Goal: Information Seeking & Learning: Learn about a topic

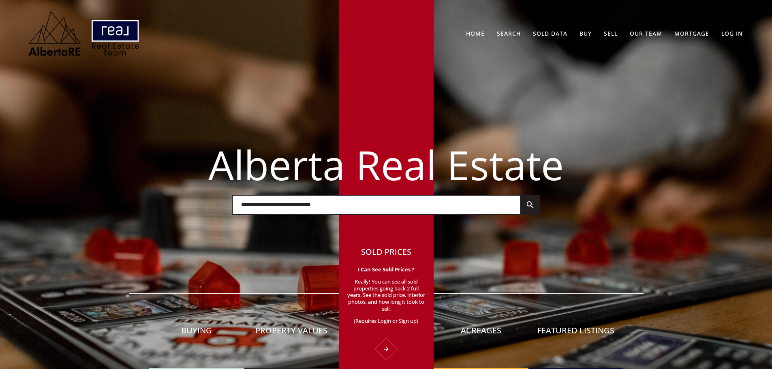
click at [377, 289] on p "Really! You can see all sold properties going back 2 full years. See the sold p…" at bounding box center [386, 297] width 79 height 39
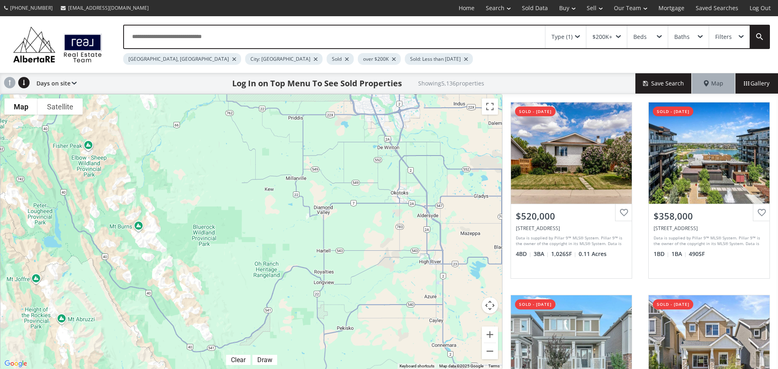
drag, startPoint x: 237, startPoint y: 305, endPoint x: 357, endPoint y: 118, distance: 221.5
click at [357, 118] on div "To navigate, press the arrow keys." at bounding box center [251, 231] width 502 height 275
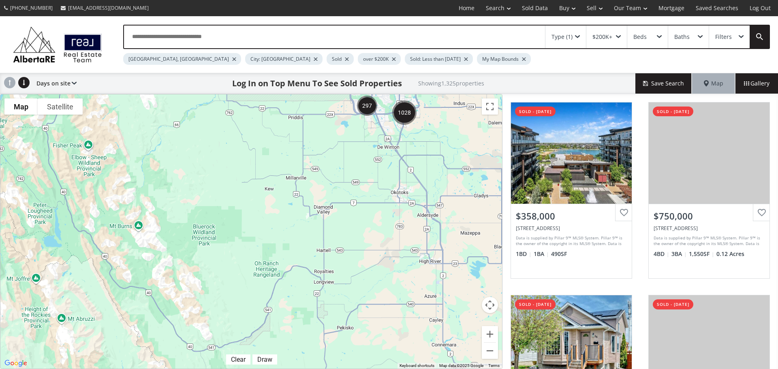
click at [314, 60] on div at bounding box center [316, 59] width 4 height 3
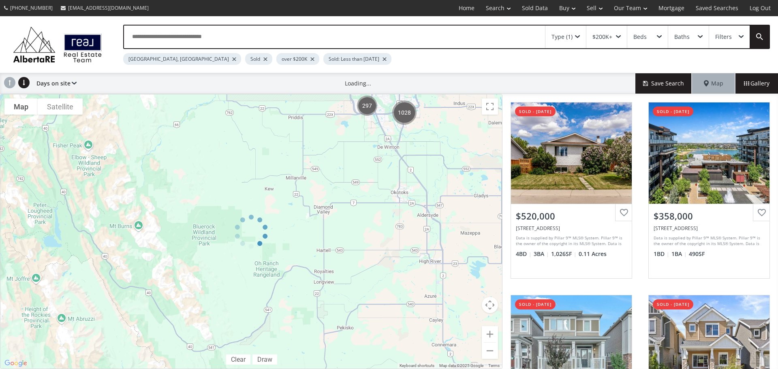
click at [232, 60] on div at bounding box center [234, 59] width 4 height 3
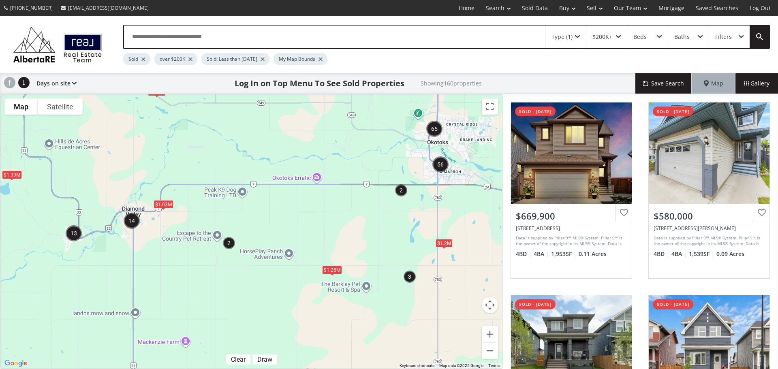
drag, startPoint x: 387, startPoint y: 204, endPoint x: 348, endPoint y: 201, distance: 39.8
click at [348, 201] on div "To navigate, press the arrow keys. $950K $1.03M $1.25M $1.33M $1.2M" at bounding box center [251, 231] width 502 height 274
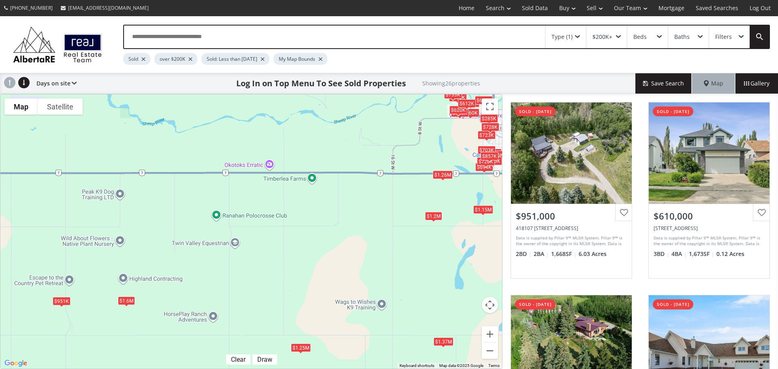
drag, startPoint x: 372, startPoint y: 217, endPoint x: 348, endPoint y: 171, distance: 52.0
click at [348, 171] on div "To navigate the map with touch gestures double-tap and hold your finger on the …" at bounding box center [251, 231] width 503 height 275
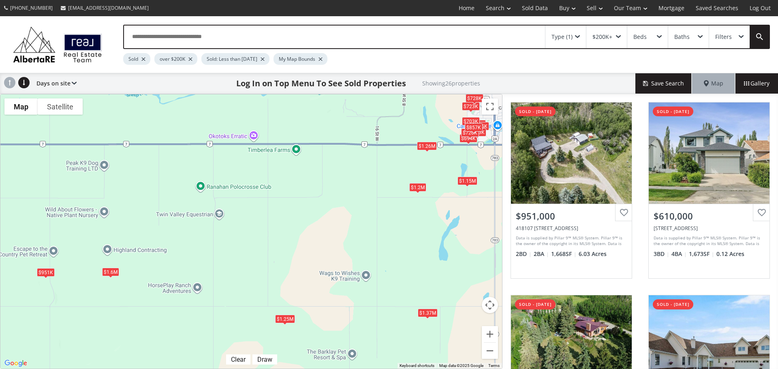
drag, startPoint x: 362, startPoint y: 204, endPoint x: 344, endPoint y: 173, distance: 35.5
click at [344, 173] on div "To navigate, press the arrow keys. $951K $610K $1.6M $1.37M $660K $690K $694K $…" at bounding box center [251, 231] width 502 height 274
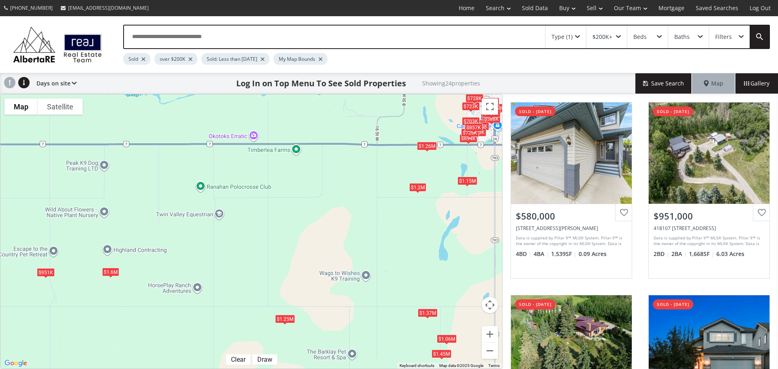
click at [424, 146] on div "$1.26M" at bounding box center [427, 146] width 20 height 9
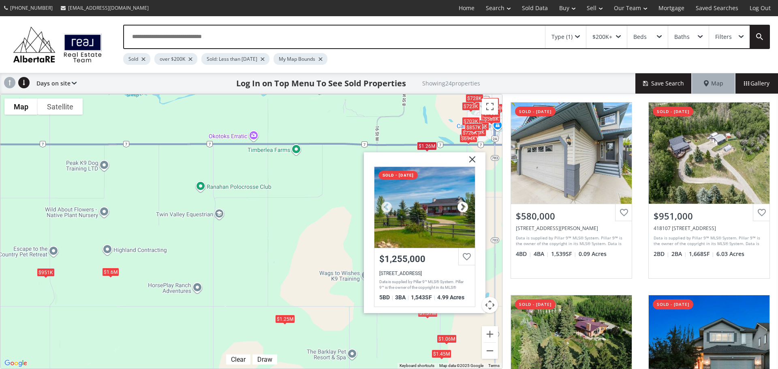
click at [462, 205] on div at bounding box center [463, 207] width 12 height 12
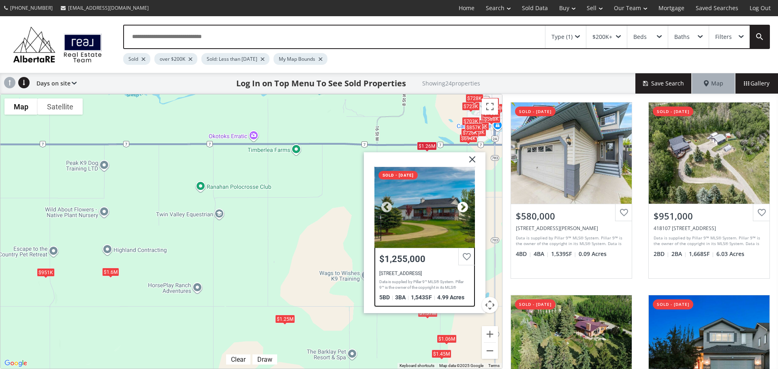
click at [462, 205] on div at bounding box center [463, 207] width 12 height 12
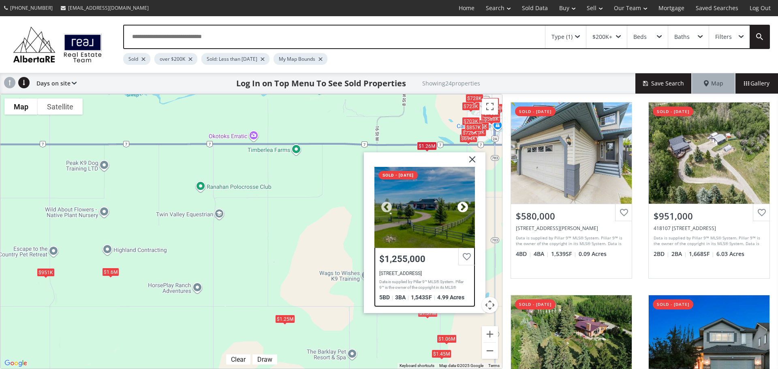
click at [462, 205] on div at bounding box center [463, 207] width 12 height 12
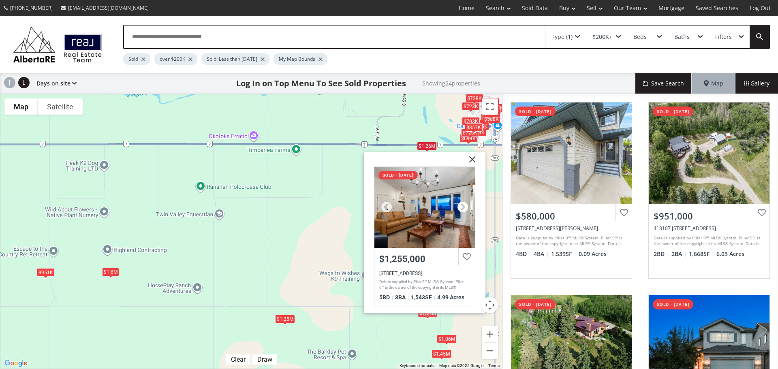
click at [462, 205] on div at bounding box center [463, 207] width 12 height 12
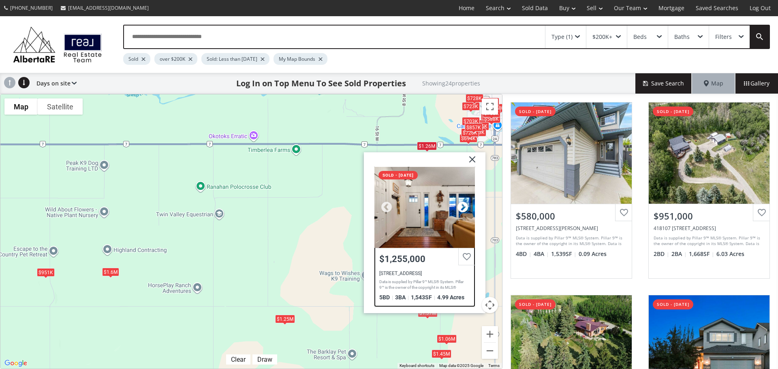
click at [462, 205] on div at bounding box center [463, 207] width 12 height 12
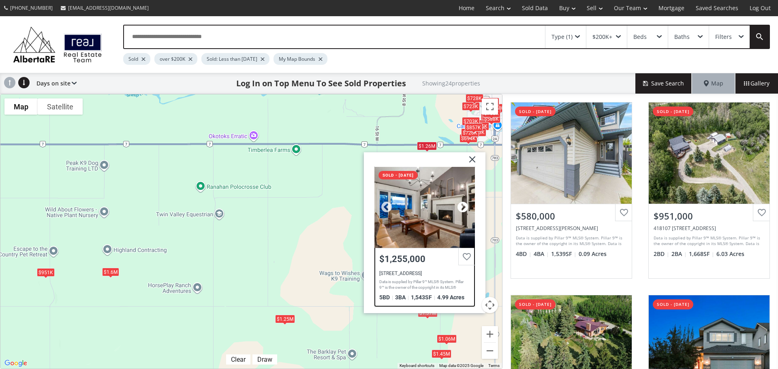
click at [462, 205] on div at bounding box center [463, 207] width 12 height 12
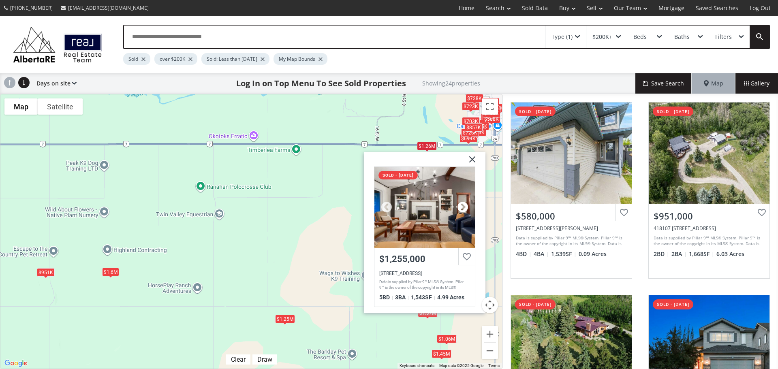
click at [462, 205] on div at bounding box center [463, 207] width 12 height 12
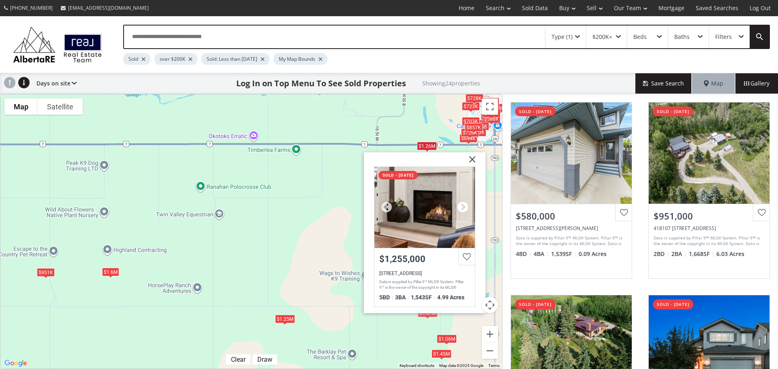
click at [462, 205] on div at bounding box center [463, 207] width 12 height 12
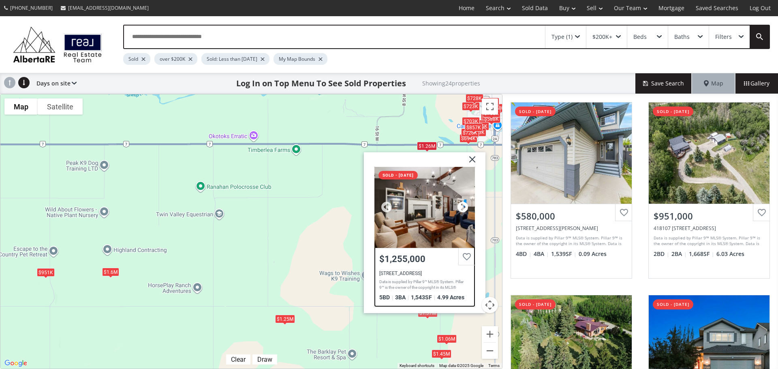
click at [462, 205] on div at bounding box center [463, 207] width 12 height 12
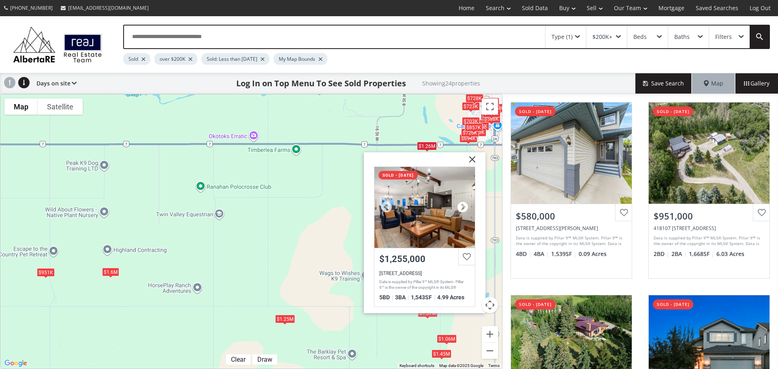
click at [462, 205] on div at bounding box center [463, 207] width 12 height 12
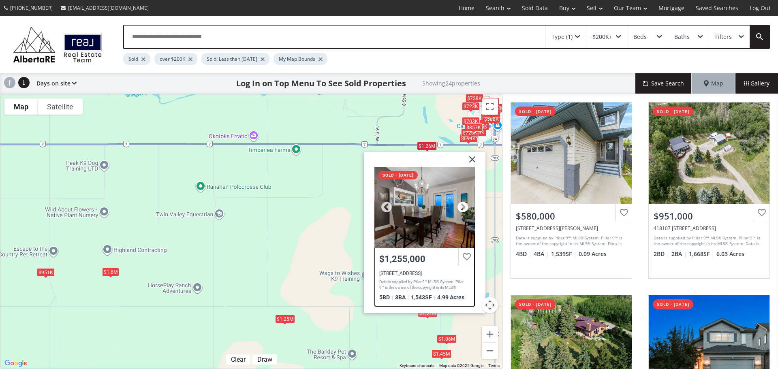
click at [462, 205] on div at bounding box center [463, 207] width 12 height 12
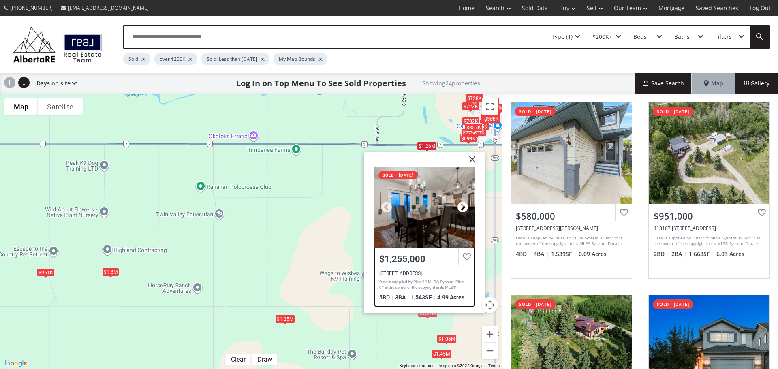
click at [462, 205] on div at bounding box center [463, 207] width 12 height 12
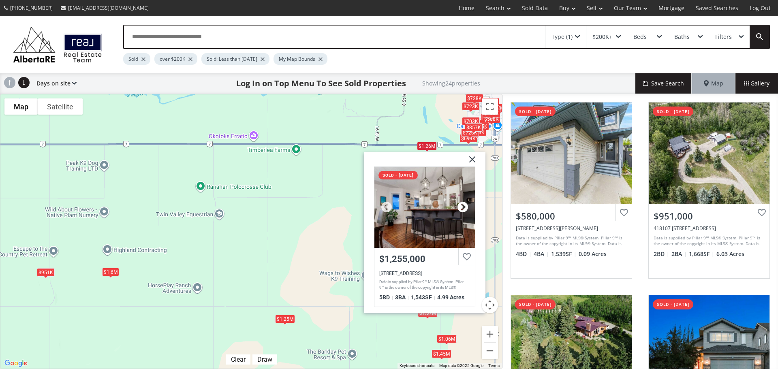
click at [462, 205] on div at bounding box center [463, 207] width 12 height 12
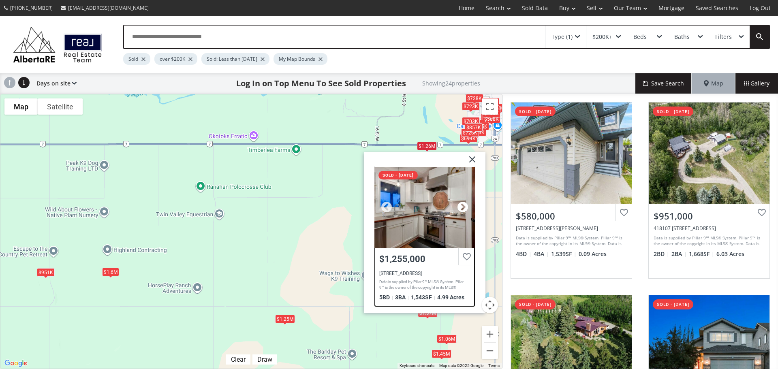
click at [462, 205] on div at bounding box center [463, 207] width 12 height 12
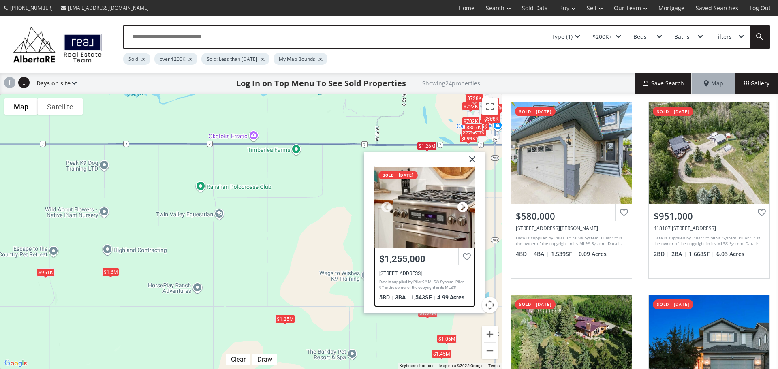
click at [462, 205] on div at bounding box center [463, 207] width 12 height 12
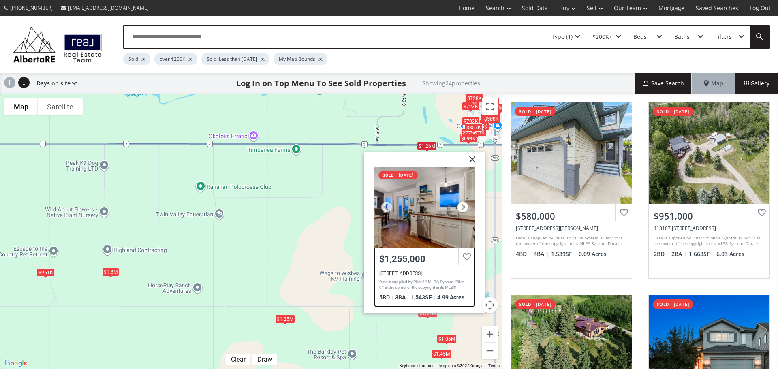
click at [462, 205] on div at bounding box center [463, 207] width 12 height 12
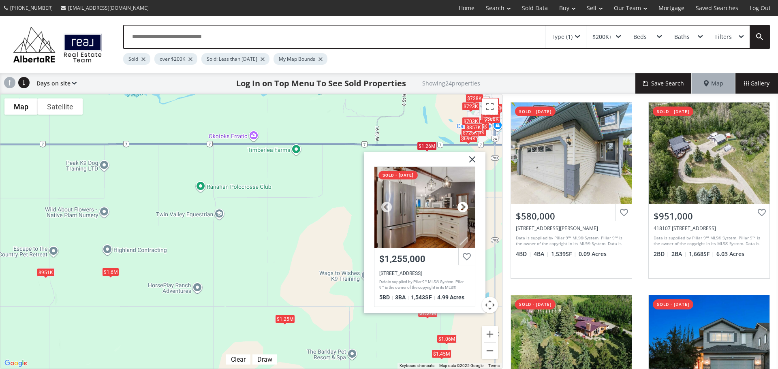
click at [462, 205] on div at bounding box center [463, 207] width 12 height 12
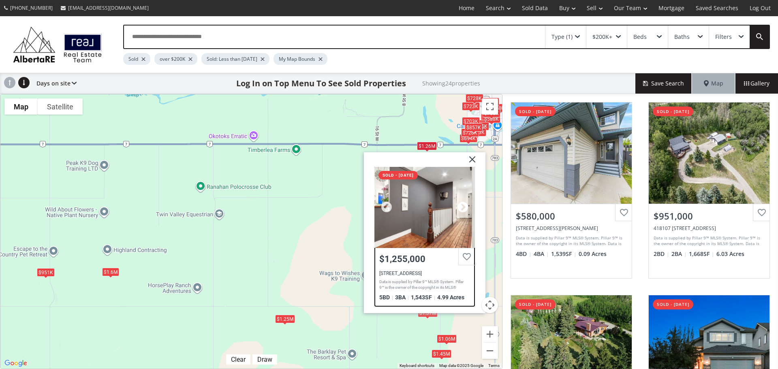
click at [462, 205] on div at bounding box center [463, 207] width 12 height 12
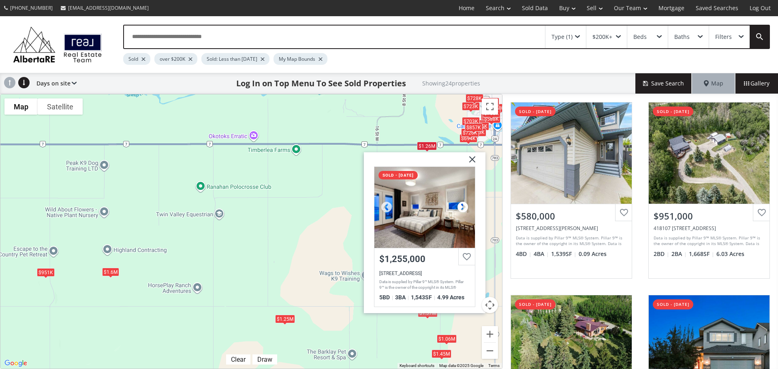
click at [462, 205] on div at bounding box center [463, 207] width 12 height 12
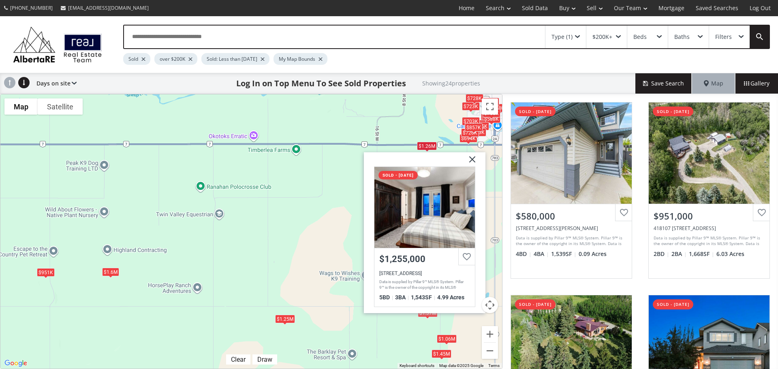
click at [313, 211] on div "To navigate, press the arrow keys. $580K $951K $1.6M $635K $1.37M $690K $588K $…" at bounding box center [251, 231] width 502 height 274
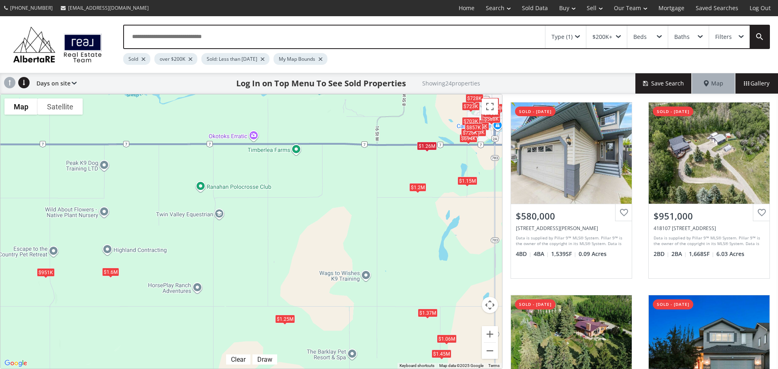
click at [426, 313] on div "$1.37M" at bounding box center [428, 313] width 20 height 9
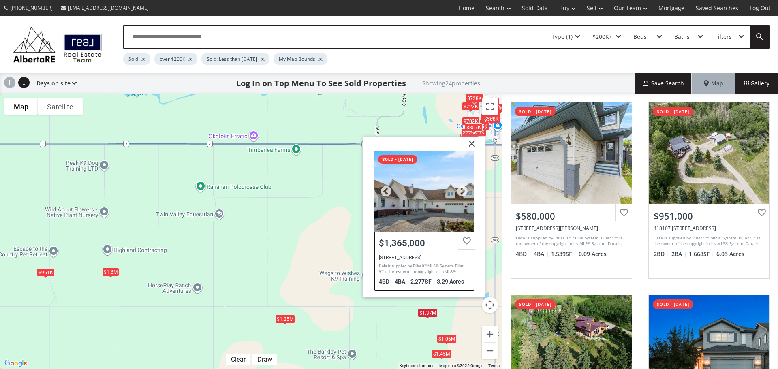
click at [422, 241] on div "$1,365,000" at bounding box center [424, 243] width 91 height 10
click at [335, 203] on div "To navigate, press the arrow keys. $580K $951K $1.6M $635K $1.37M $690K $588K $…" at bounding box center [251, 231] width 502 height 274
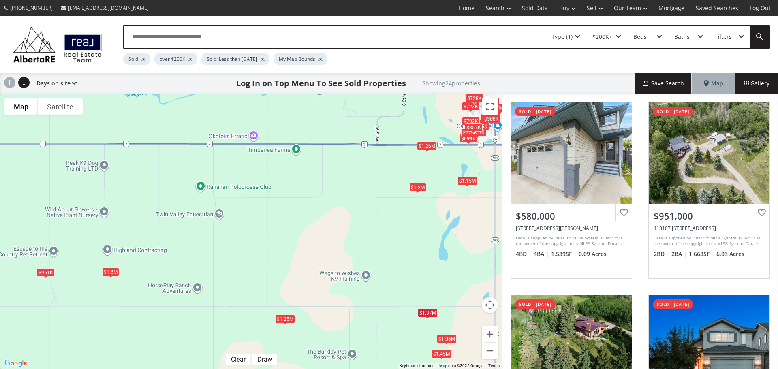
click at [283, 319] on div "$1.25M" at bounding box center [285, 319] width 20 height 9
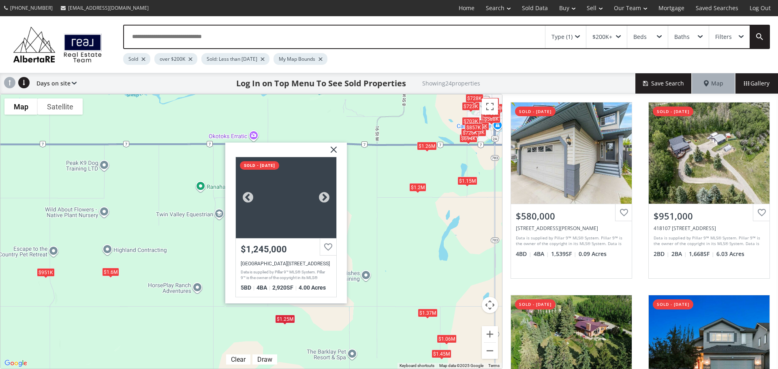
click at [289, 202] on div at bounding box center [286, 197] width 101 height 81
click at [465, 180] on div "$1.15M" at bounding box center [468, 181] width 20 height 9
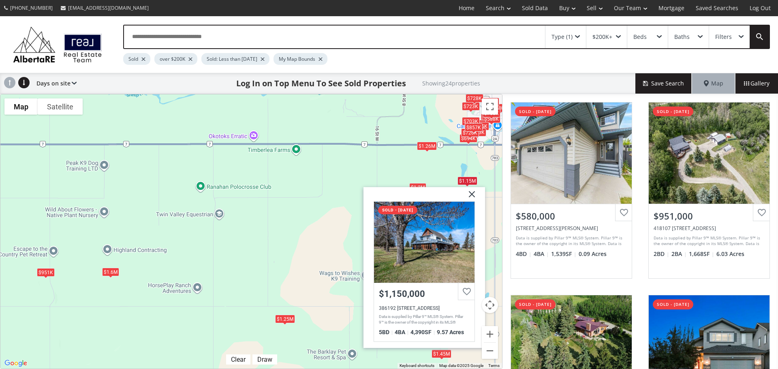
click at [427, 168] on div "To navigate, press the arrow keys. $580K $951K $1.6M $635K $1.37M $690K $588K $…" at bounding box center [251, 231] width 502 height 274
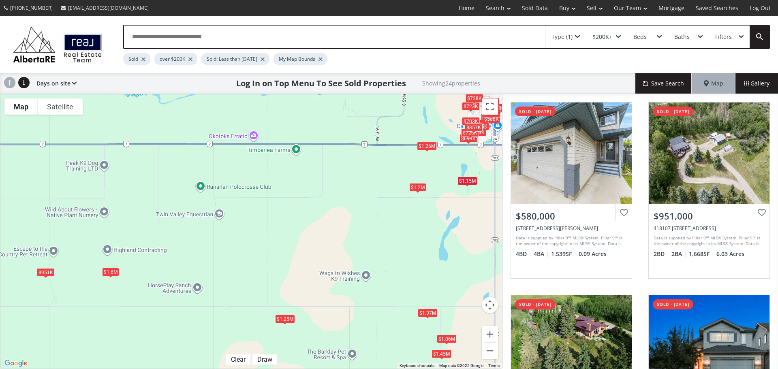
click at [421, 189] on div "$1.2M" at bounding box center [417, 187] width 17 height 9
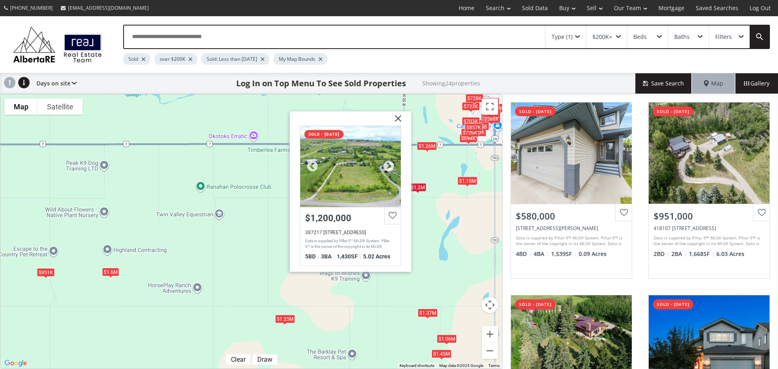
click at [349, 185] on div at bounding box center [350, 166] width 101 height 81
click at [175, 219] on div "To navigate, press the arrow keys. $580K $951K $1.6M $635K $1.37M $690K $588K $…" at bounding box center [251, 231] width 502 height 274
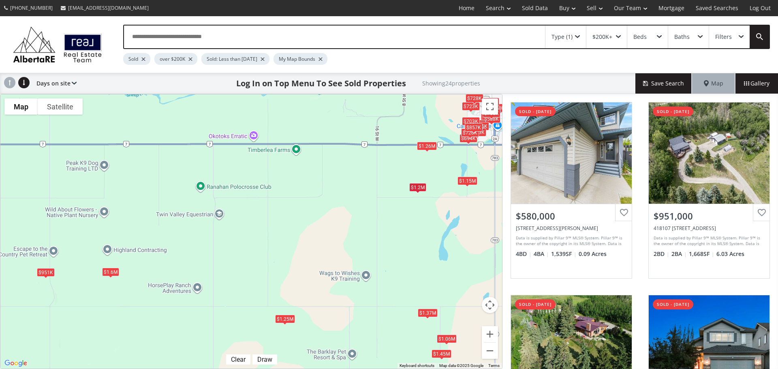
click at [98, 278] on div "To navigate, press the arrow keys. $580K $951K $1.6M $635K $1.37M $690K $588K $…" at bounding box center [251, 231] width 502 height 274
click at [109, 276] on span at bounding box center [110, 277] width 3 height 3
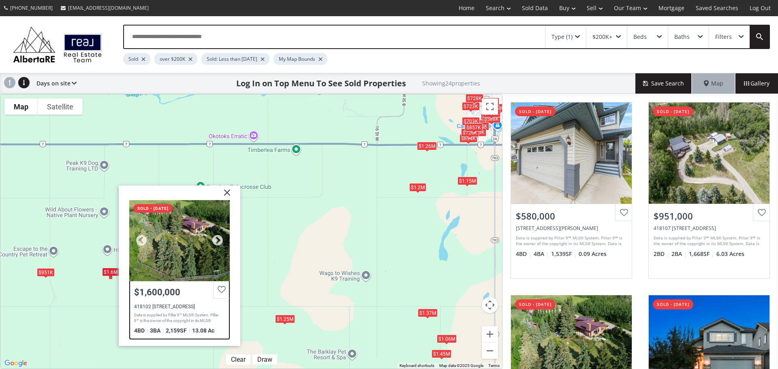
click at [168, 249] on div at bounding box center [179, 240] width 101 height 81
click at [274, 195] on div "To navigate, press the arrow keys. $580K $951K $1.6M $635K $1.37M $690K $588K $…" at bounding box center [251, 231] width 502 height 274
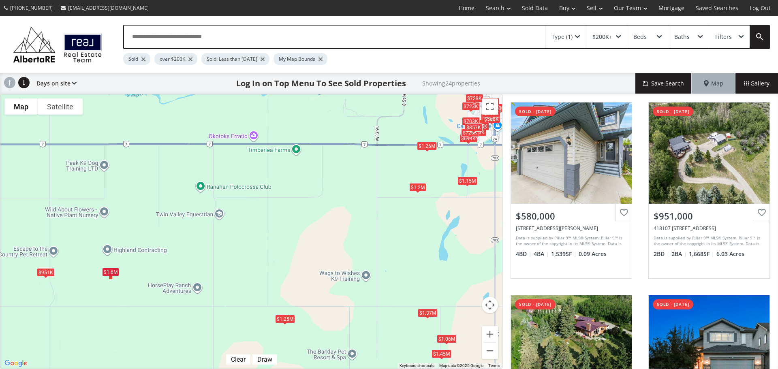
click at [446, 357] on div "$1.45M" at bounding box center [442, 354] width 20 height 9
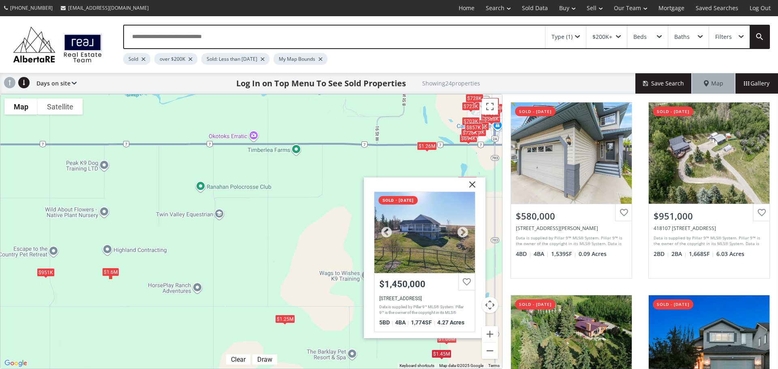
click at [425, 237] on div at bounding box center [425, 232] width 101 height 81
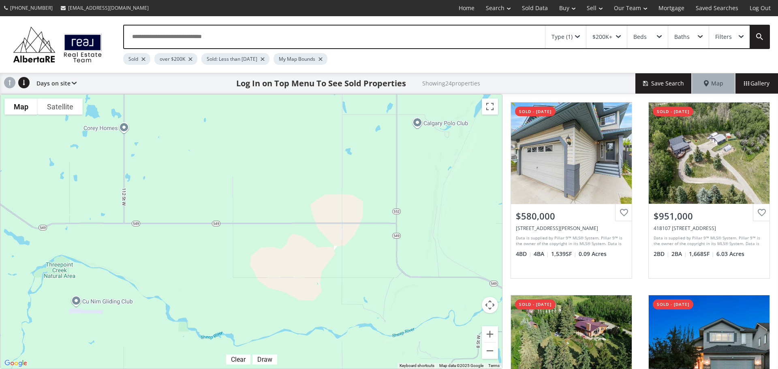
drag, startPoint x: 400, startPoint y: 121, endPoint x: 473, endPoint y: 366, distance: 255.5
click at [473, 366] on div "To navigate, press the arrow keys. $580K $951K $1.6M $635K $1.37M $690K $588K $…" at bounding box center [251, 231] width 502 height 274
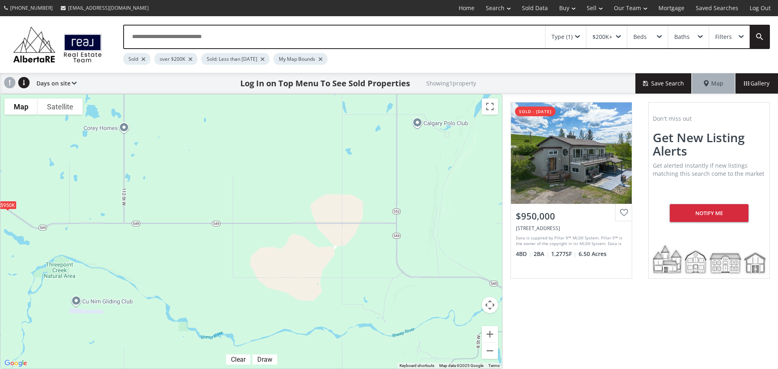
click at [12, 206] on div "$950K" at bounding box center [8, 205] width 18 height 9
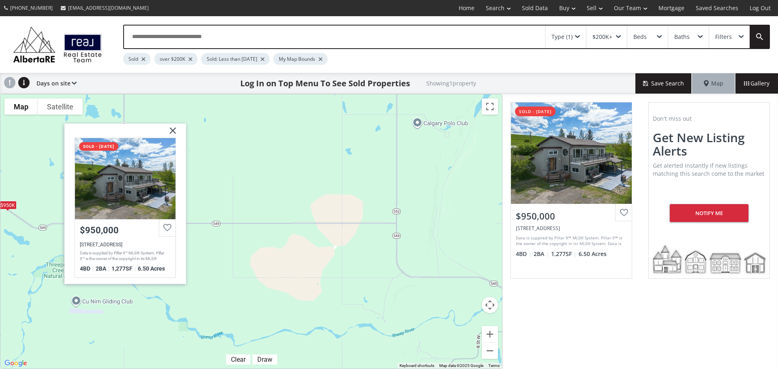
click at [348, 226] on div "To navigate, press the arrow keys. $950K Highway 549 West Rural Foothills Count…" at bounding box center [251, 231] width 502 height 274
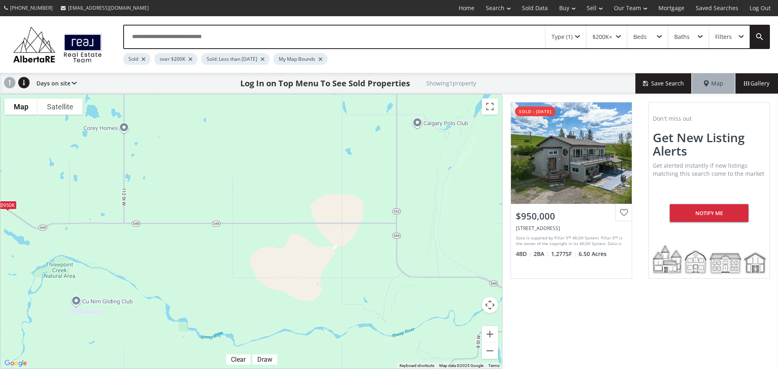
drag, startPoint x: 378, startPoint y: 208, endPoint x: 238, endPoint y: 242, distance: 143.9
click at [238, 242] on div "To navigate, press the arrow keys. $950K" at bounding box center [251, 231] width 502 height 274
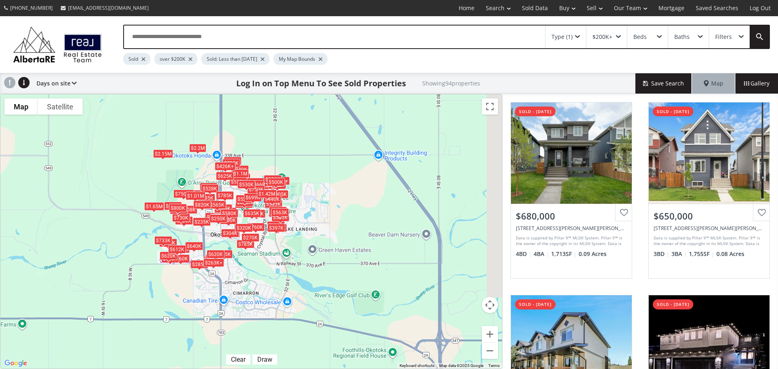
drag, startPoint x: 402, startPoint y: 222, endPoint x: 159, endPoint y: 107, distance: 268.5
click at [159, 107] on div "To navigate, press the arrow keys. $680K $650K $387K $1.18M $610K $662K $800K $…" at bounding box center [251, 231] width 502 height 274
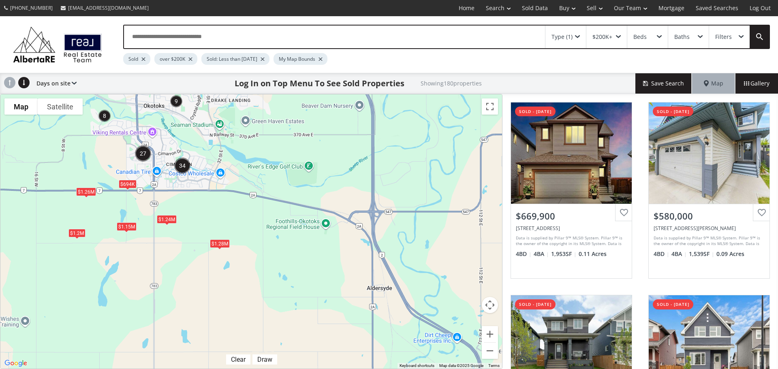
drag, startPoint x: 322, startPoint y: 317, endPoint x: 265, endPoint y: 198, distance: 132.0
click at [265, 198] on div "To navigate, press the arrow keys. $1.24M $1.05M $694K $1.2M $1.13M $1.26M $1.2…" at bounding box center [251, 231] width 502 height 274
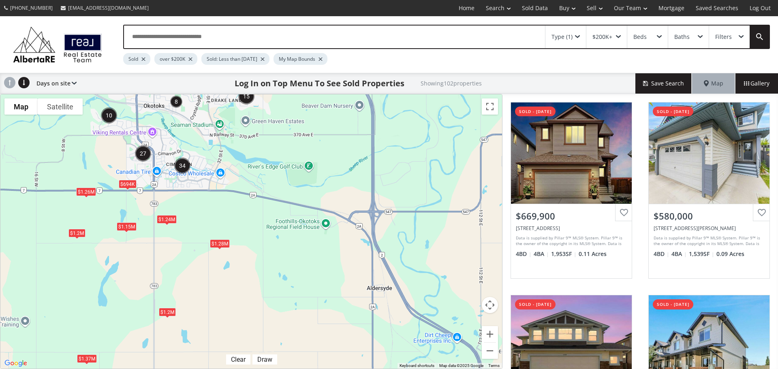
click at [225, 247] on div "$1.28M" at bounding box center [220, 243] width 20 height 9
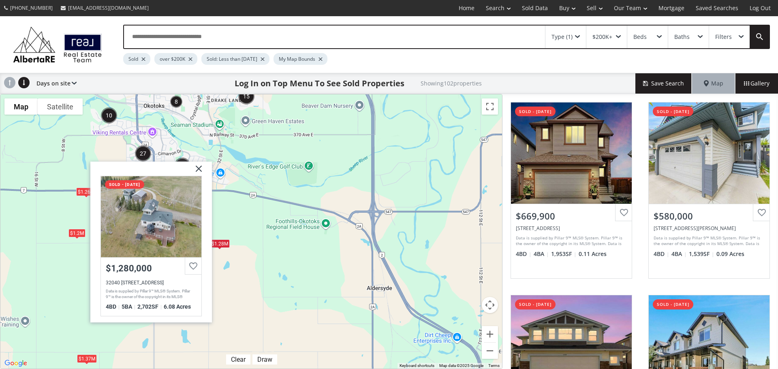
click at [236, 275] on div "To navigate, press the arrow keys. $1.24M $1.37M $694K $1.2M $1.26M $1.28M $1.1…" at bounding box center [251, 231] width 502 height 274
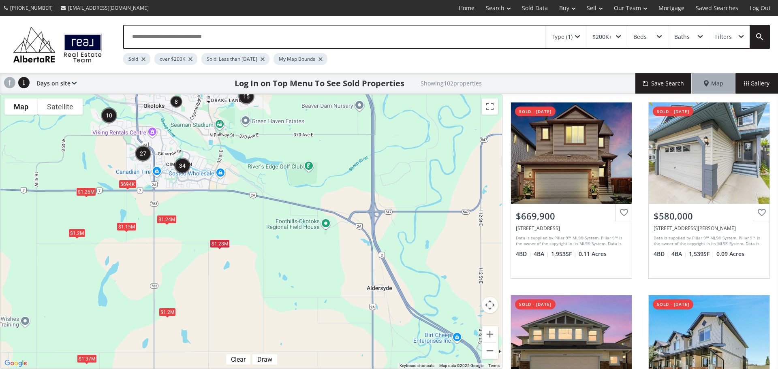
click at [172, 314] on div "$1.2M" at bounding box center [167, 312] width 17 height 9
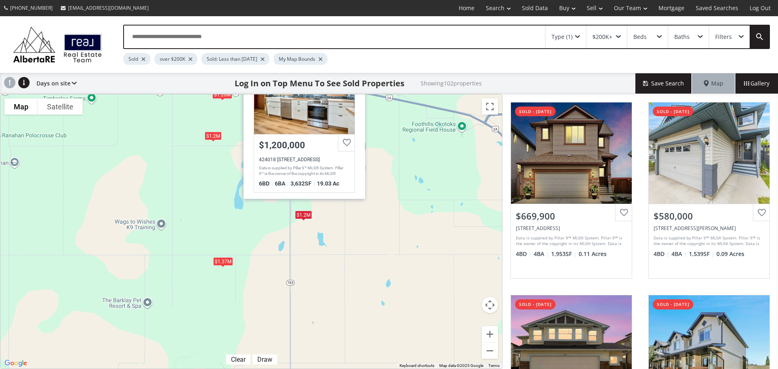
drag, startPoint x: 212, startPoint y: 316, endPoint x: 360, endPoint y: 212, distance: 180.4
click at [360, 212] on div "To navigate, press the arrow keys. $1.24M $1.37M $694K $1.2M $1.26M $1.28M $1.1…" at bounding box center [251, 231] width 502 height 274
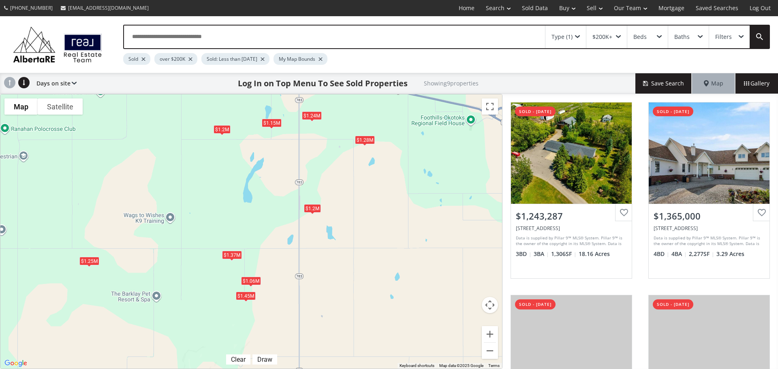
click at [90, 260] on div "$1.25M" at bounding box center [89, 261] width 20 height 9
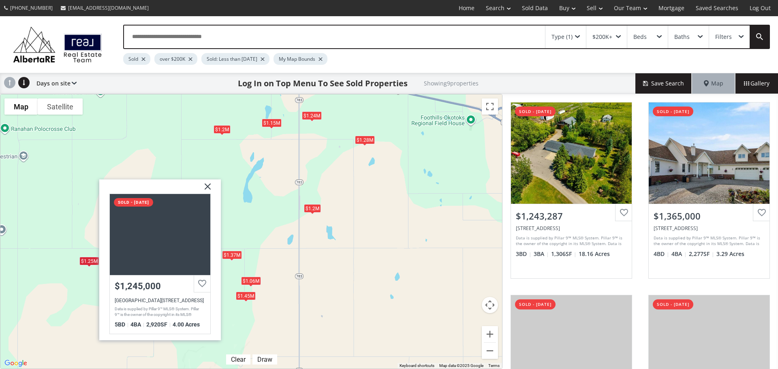
click at [247, 282] on div "$1.06M" at bounding box center [251, 281] width 20 height 9
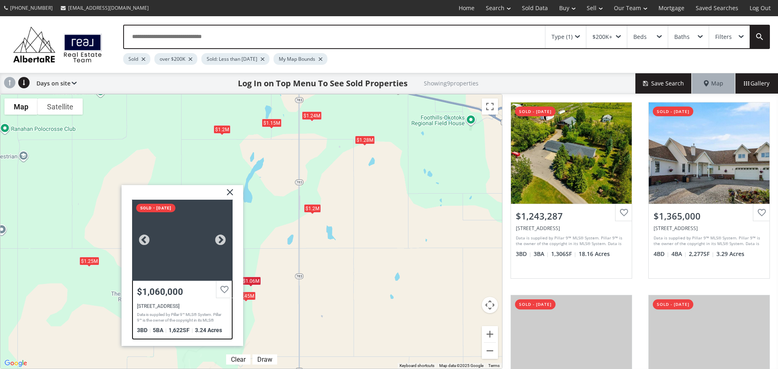
click at [190, 245] on div at bounding box center [182, 240] width 101 height 81
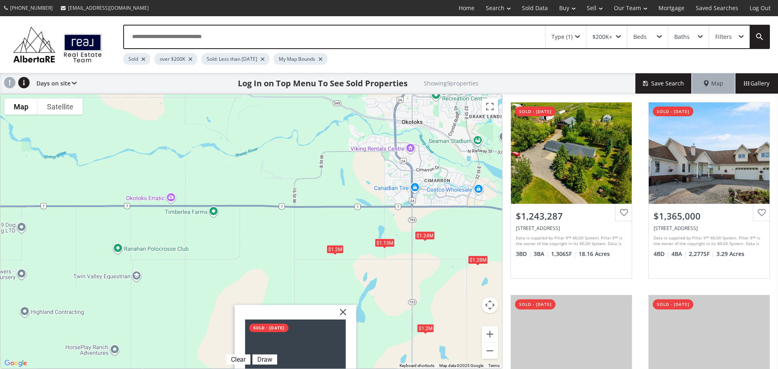
drag, startPoint x: 178, startPoint y: 151, endPoint x: 293, endPoint y: 272, distance: 167.4
click at [293, 272] on div "To navigate, press the arrow keys. $1.24M $1.37M $1.06M $1.25M $1.2M $1.28M $1.…" at bounding box center [251, 231] width 502 height 274
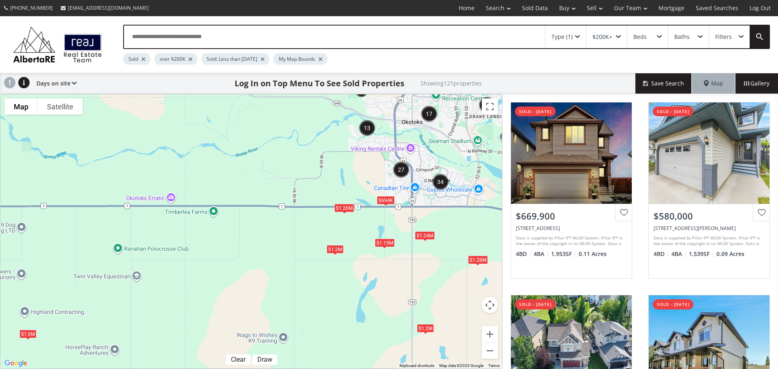
click at [144, 58] on div at bounding box center [143, 59] width 4 height 3
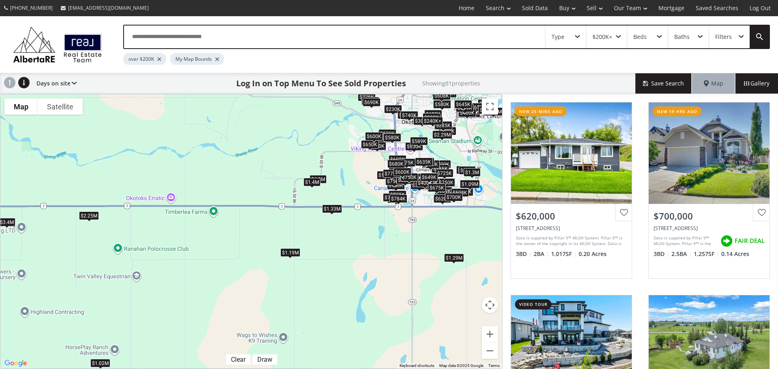
click at [314, 185] on div "$1.4M" at bounding box center [312, 182] width 17 height 9
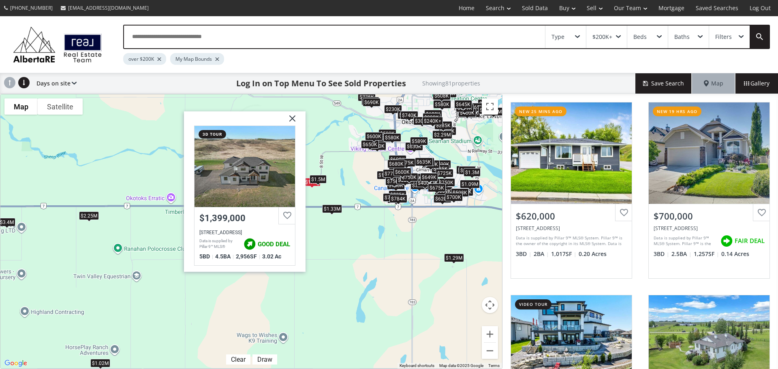
click at [323, 177] on div "$1.5M" at bounding box center [318, 179] width 17 height 9
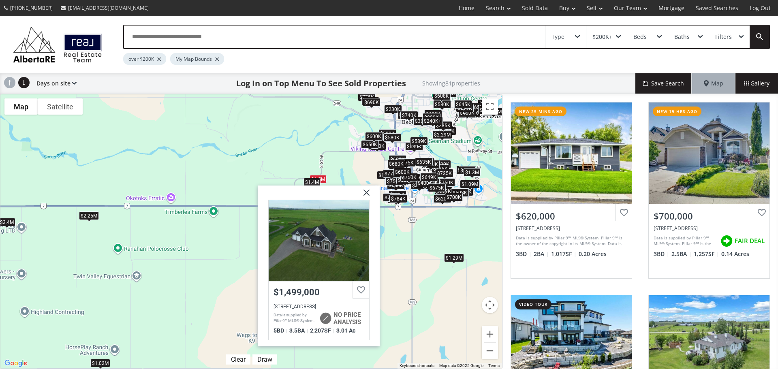
click at [305, 184] on div "$1.4M" at bounding box center [312, 182] width 17 height 9
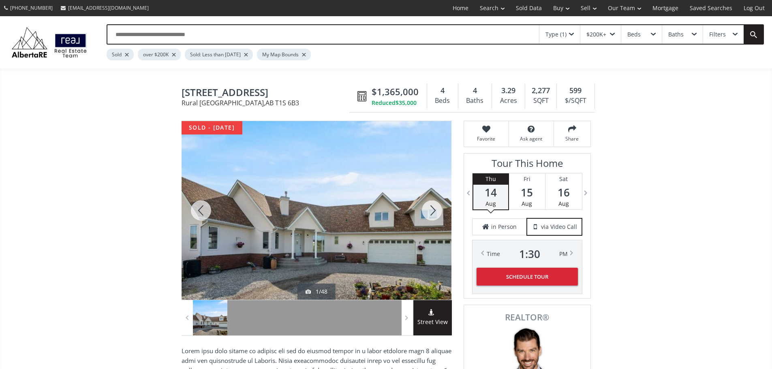
scroll to position [41, 0]
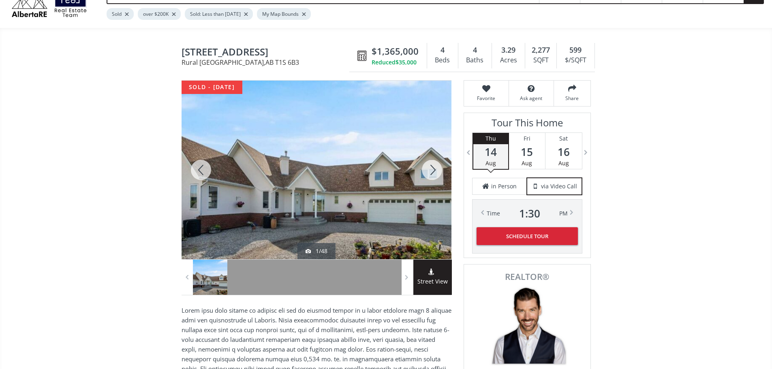
click at [432, 174] on div at bounding box center [432, 170] width 39 height 179
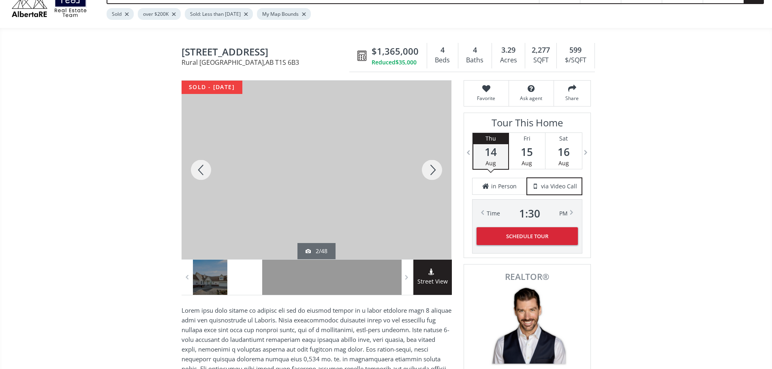
click at [432, 174] on div at bounding box center [432, 170] width 39 height 179
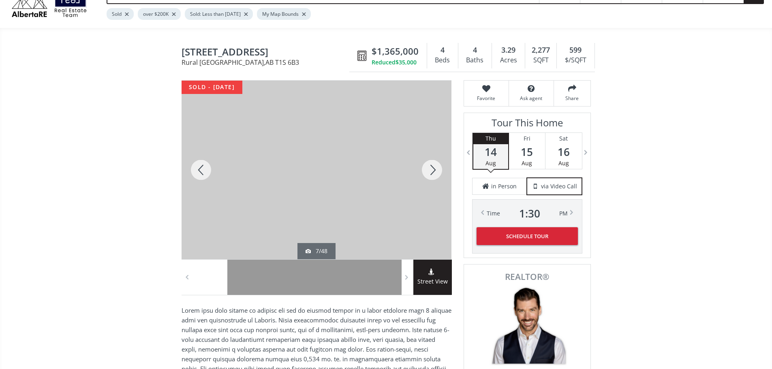
click at [432, 174] on div at bounding box center [432, 170] width 39 height 179
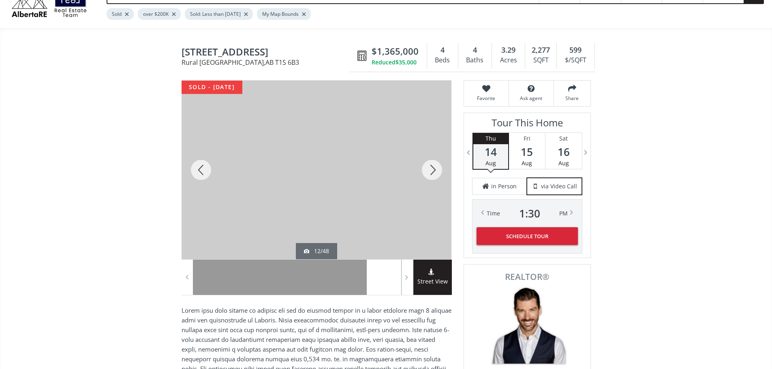
click at [432, 174] on div at bounding box center [432, 170] width 39 height 179
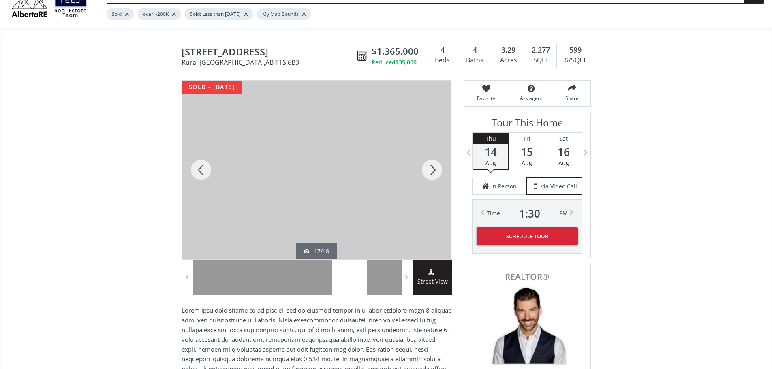
click at [432, 174] on div at bounding box center [432, 170] width 39 height 179
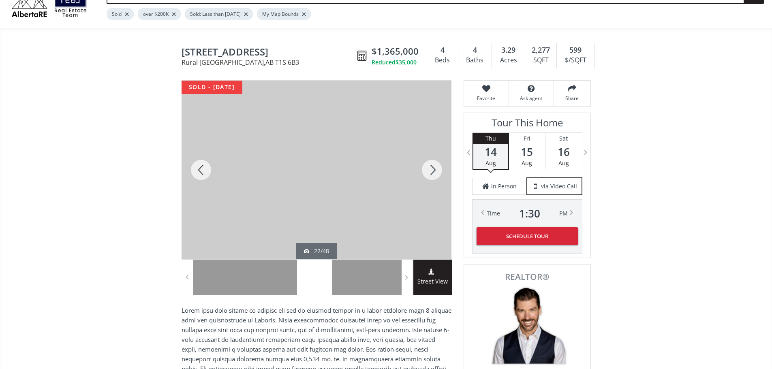
click at [432, 174] on div at bounding box center [432, 170] width 39 height 179
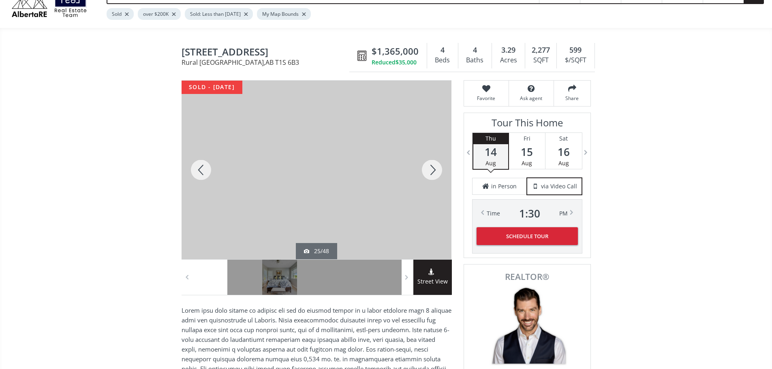
click at [432, 174] on div at bounding box center [432, 170] width 39 height 179
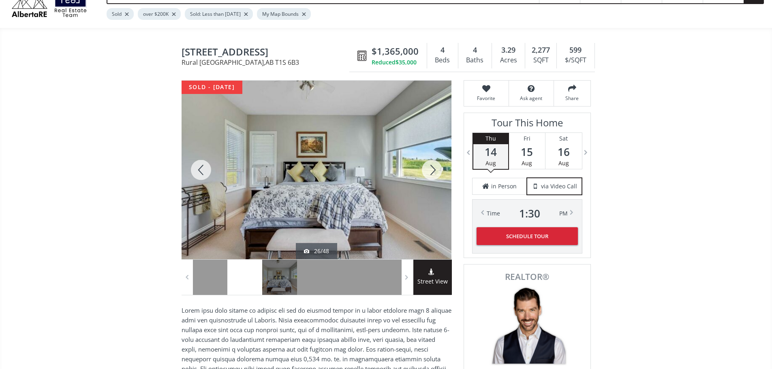
click at [432, 174] on div at bounding box center [432, 170] width 39 height 179
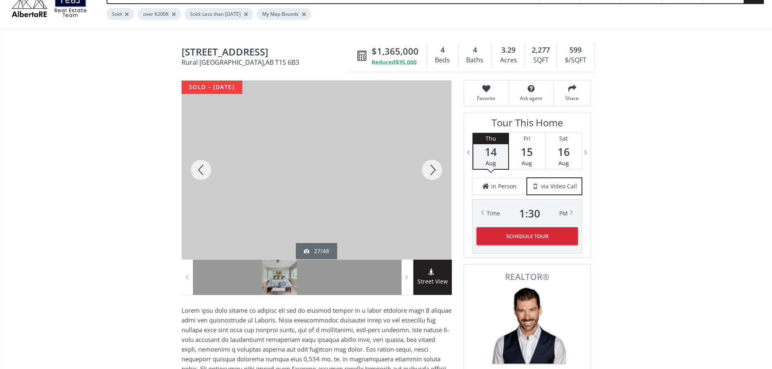
click at [432, 174] on div at bounding box center [432, 170] width 39 height 179
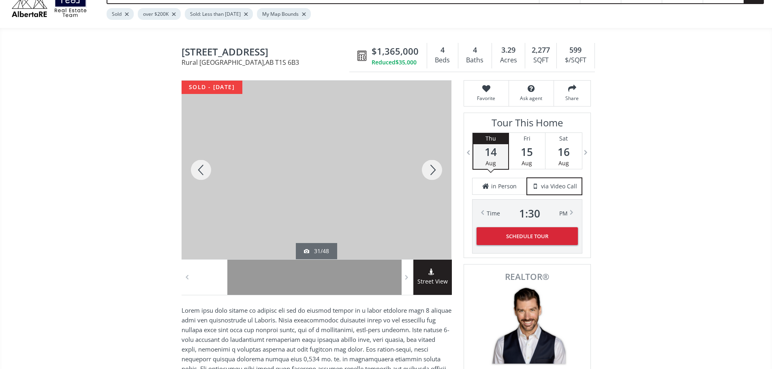
click at [432, 174] on div at bounding box center [432, 170] width 39 height 179
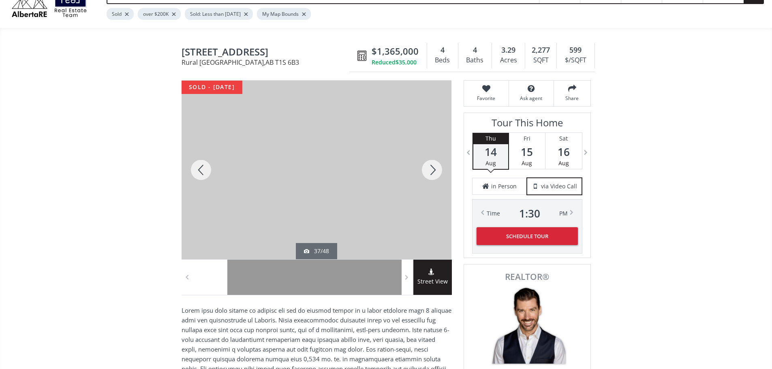
click at [432, 174] on div at bounding box center [432, 170] width 39 height 179
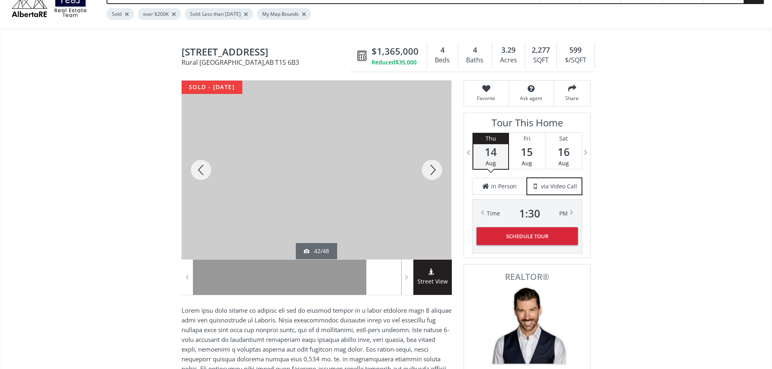
click at [432, 174] on div at bounding box center [432, 170] width 39 height 179
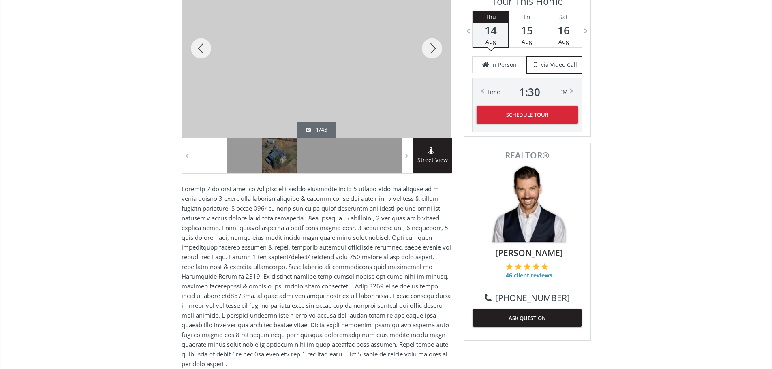
scroll to position [203, 0]
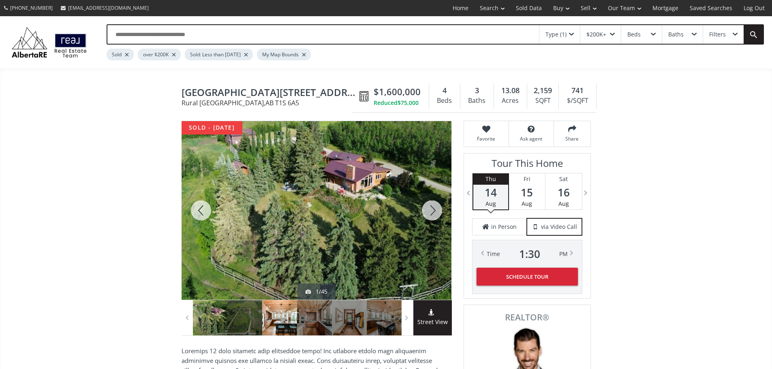
click at [268, 314] on div at bounding box center [279, 317] width 35 height 35
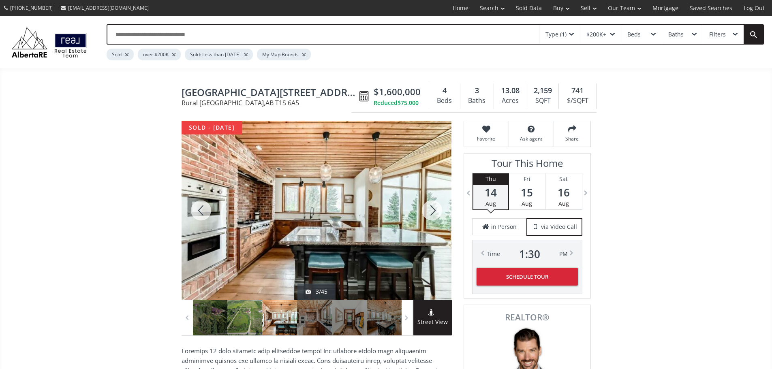
click at [232, 318] on div at bounding box center [244, 317] width 35 height 35
